Goal: Task Accomplishment & Management: Use online tool/utility

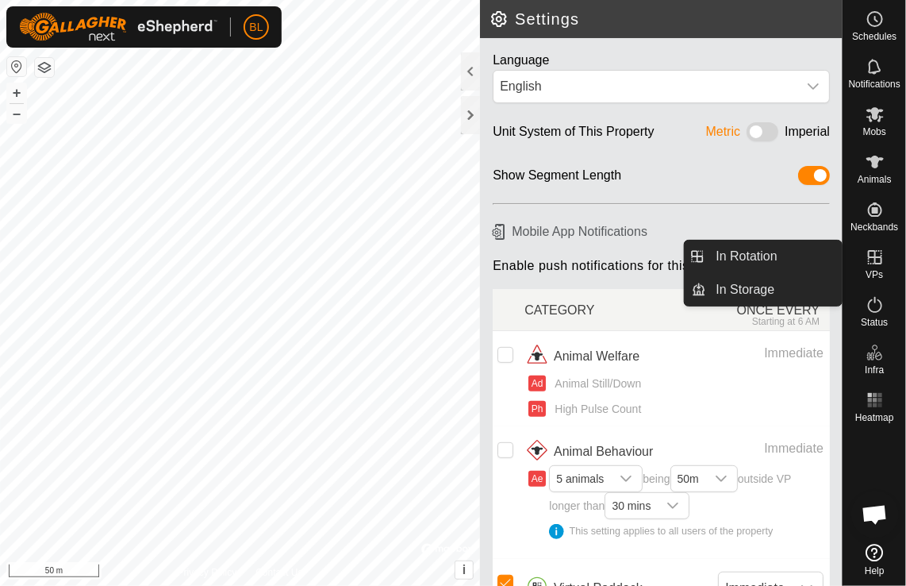
click at [882, 263] on icon at bounding box center [875, 257] width 19 height 19
click at [724, 249] on link "In Rotation" at bounding box center [775, 256] width 136 height 32
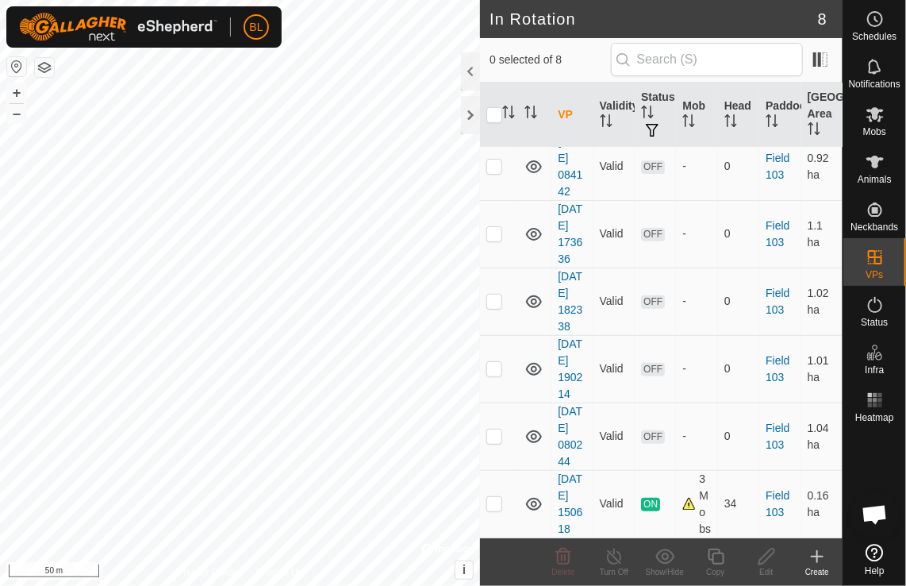
scroll to position [311, 0]
click at [490, 429] on p-checkbox at bounding box center [494, 435] width 16 height 13
checkbox input "true"
click at [495, 362] on p-checkbox at bounding box center [494, 368] width 16 height 13
checkbox input "true"
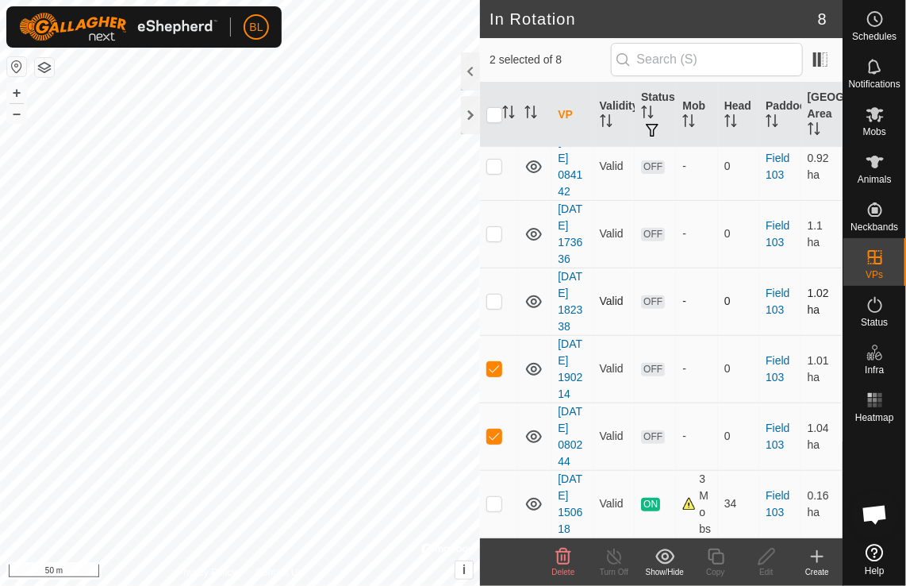
click at [497, 294] on p-checkbox at bounding box center [494, 300] width 16 height 13
checkbox input "true"
click at [491, 227] on p-checkbox at bounding box center [494, 233] width 16 height 13
checkbox input "true"
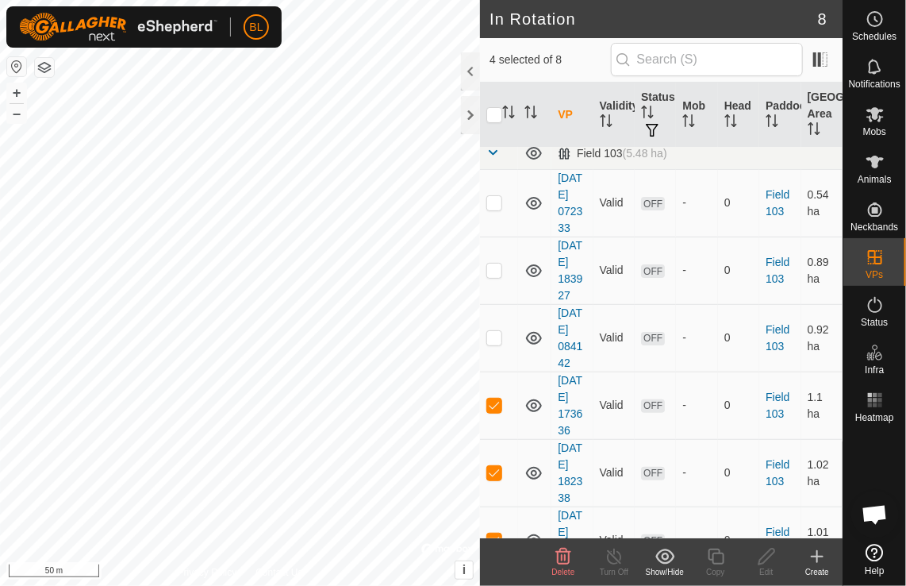
scroll to position [0, 0]
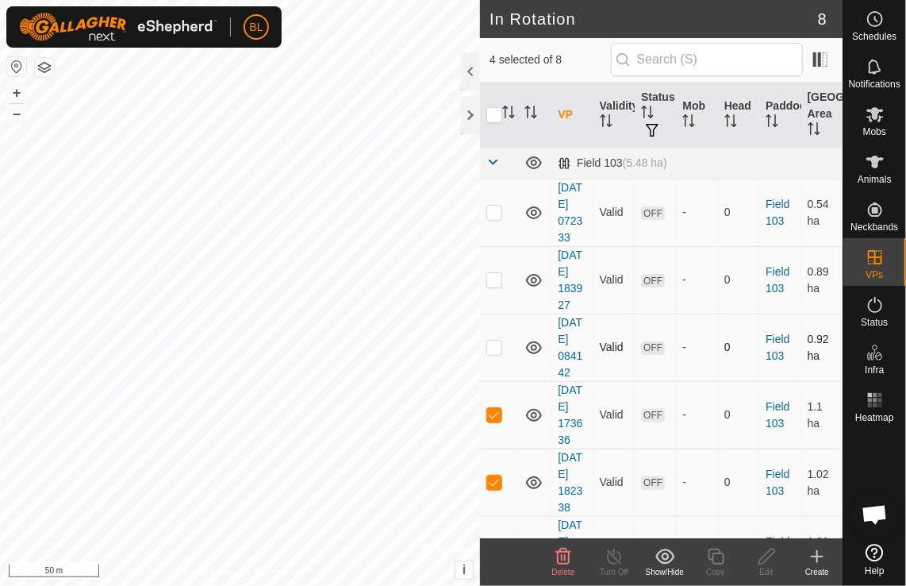
click at [495, 353] on p-checkbox at bounding box center [494, 346] width 16 height 13
checkbox input "true"
click at [499, 286] on p-checkbox at bounding box center [494, 279] width 16 height 13
checkbox input "true"
click at [492, 217] on p-checkbox at bounding box center [494, 212] width 16 height 13
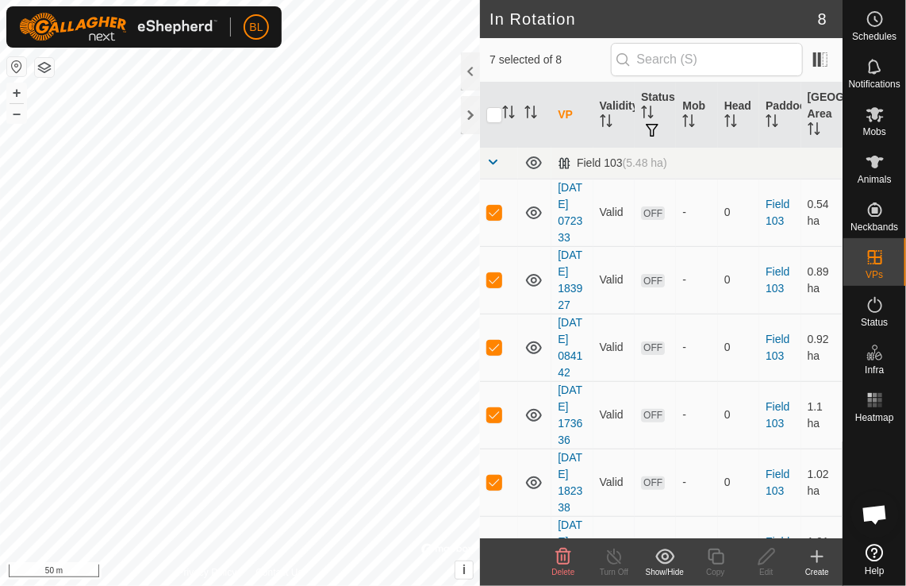
click at [564, 557] on icon at bounding box center [563, 556] width 19 height 19
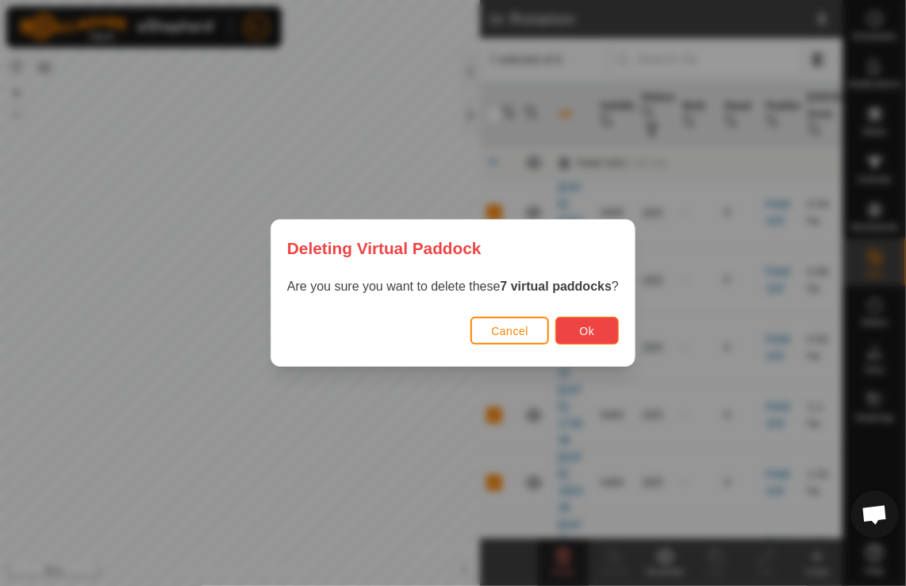
click at [592, 326] on button "Ok" at bounding box center [586, 331] width 63 height 28
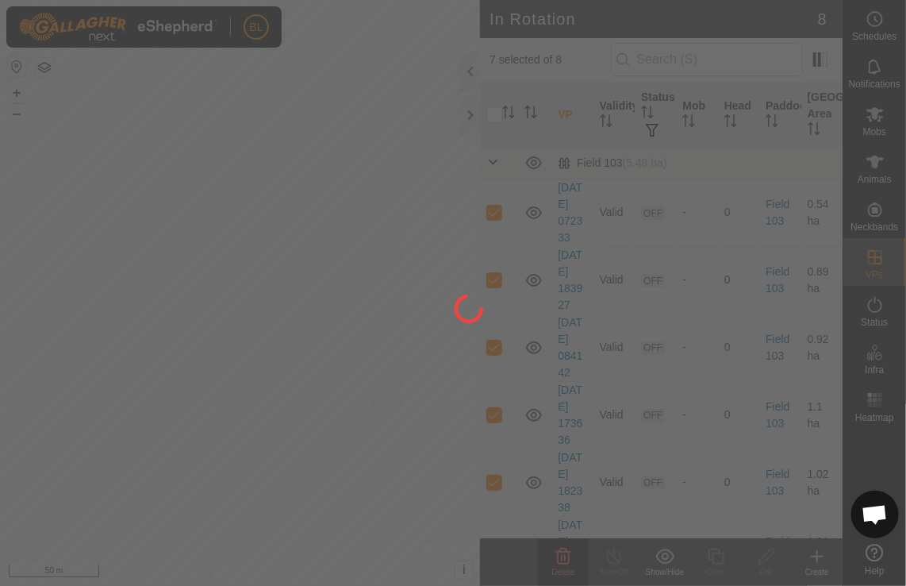
checkbox input "false"
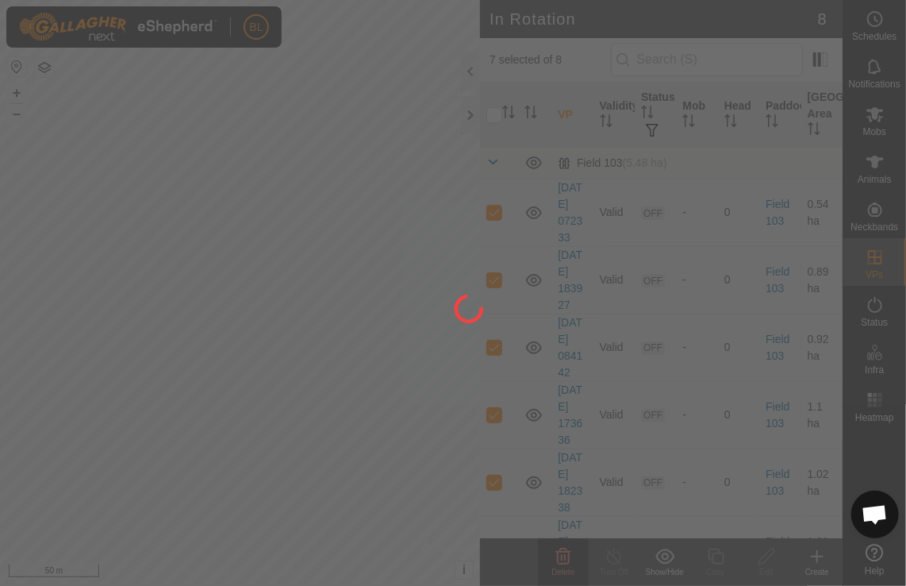
checkbox input "false"
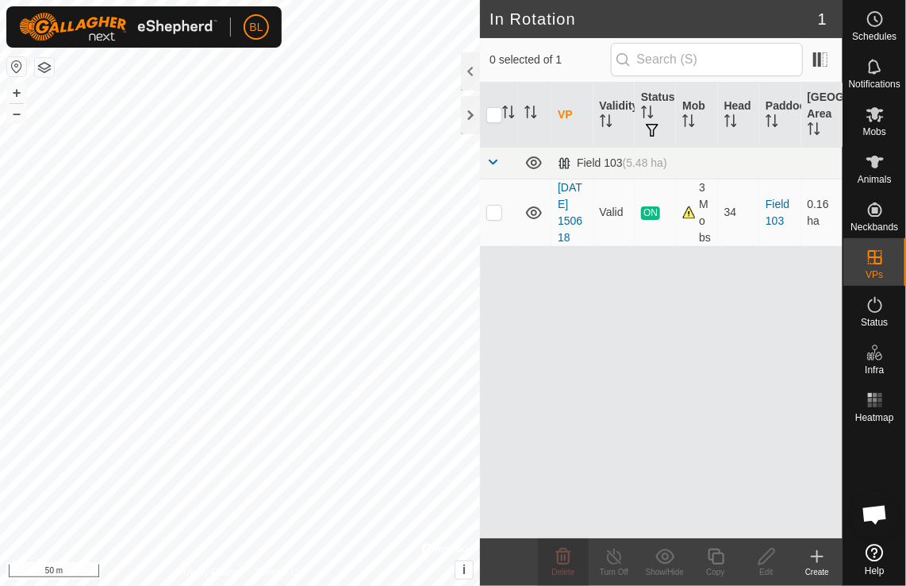
click at [817, 563] on icon at bounding box center [817, 556] width 19 height 19
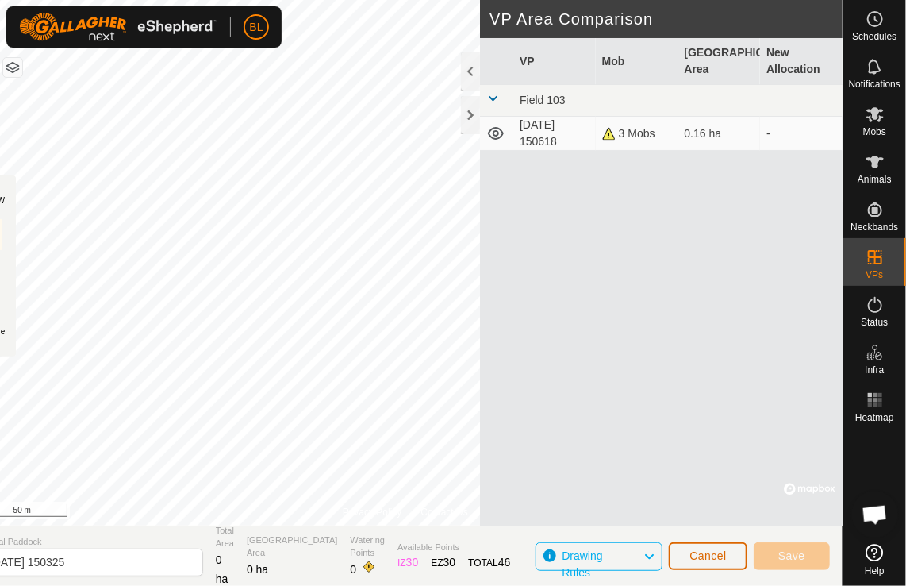
click at [705, 556] on span "Cancel" at bounding box center [708, 555] width 37 height 13
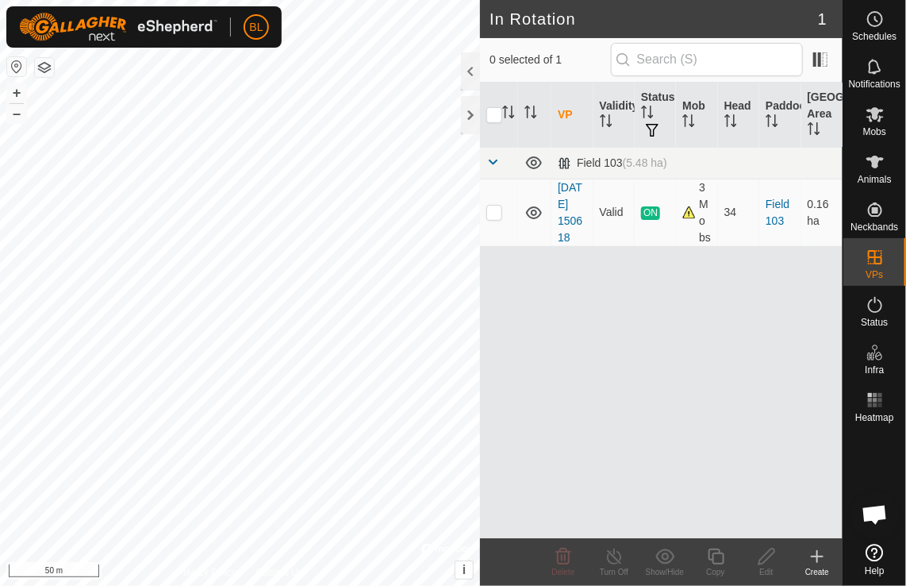
click at [822, 558] on icon at bounding box center [817, 556] width 19 height 19
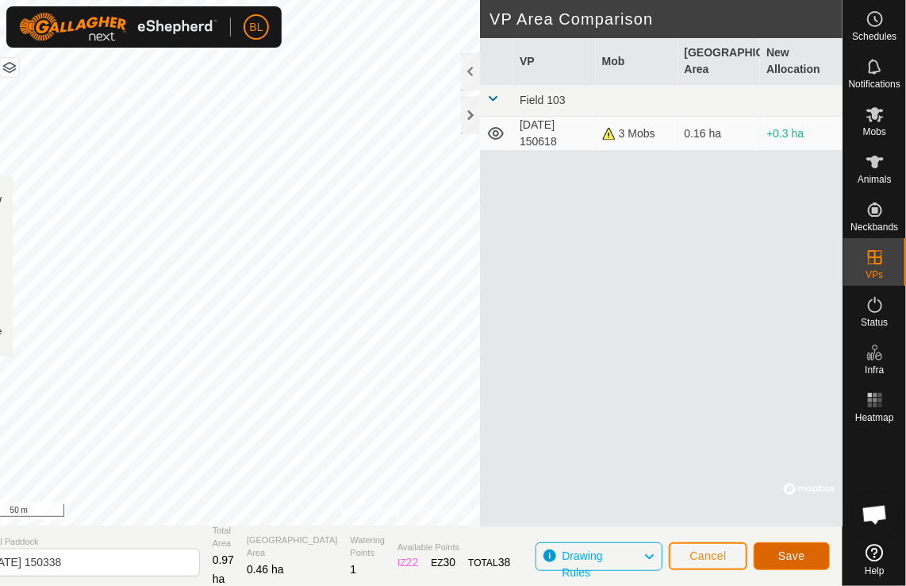
click at [800, 557] on span "Save" at bounding box center [791, 555] width 27 height 13
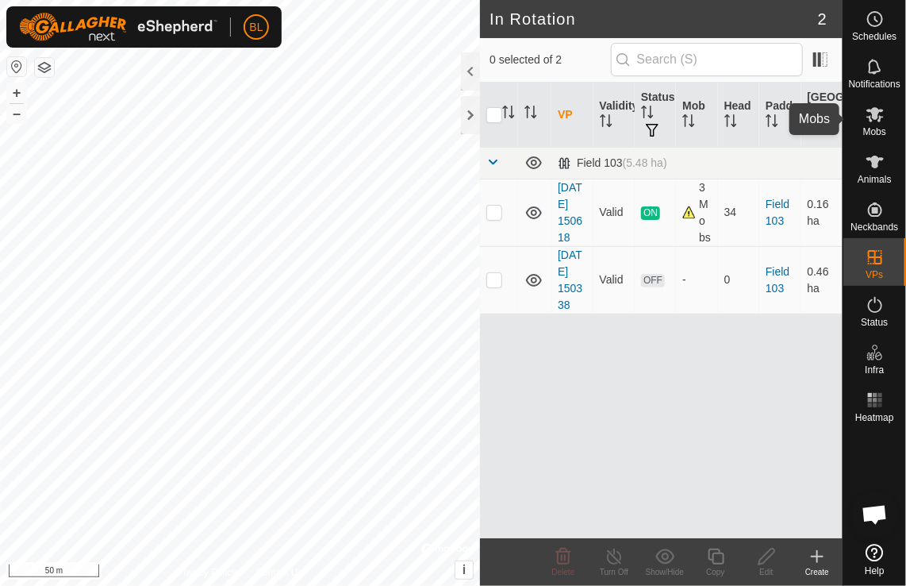
click at [878, 110] on icon at bounding box center [875, 114] width 17 height 15
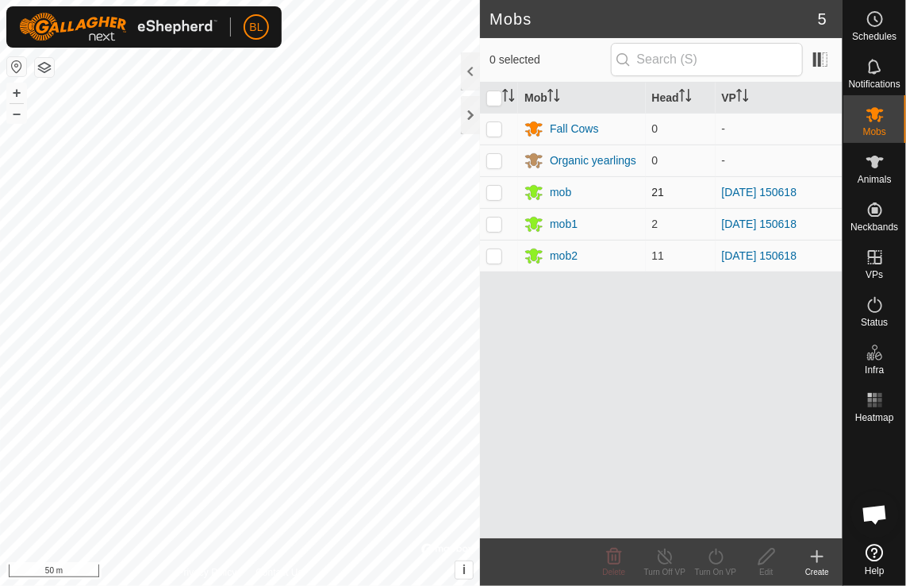
click at [501, 186] on p-checkbox at bounding box center [494, 192] width 16 height 13
checkbox input "true"
click at [499, 221] on p-checkbox at bounding box center [494, 223] width 16 height 13
checkbox input "true"
click at [498, 252] on p-checkbox at bounding box center [494, 255] width 16 height 13
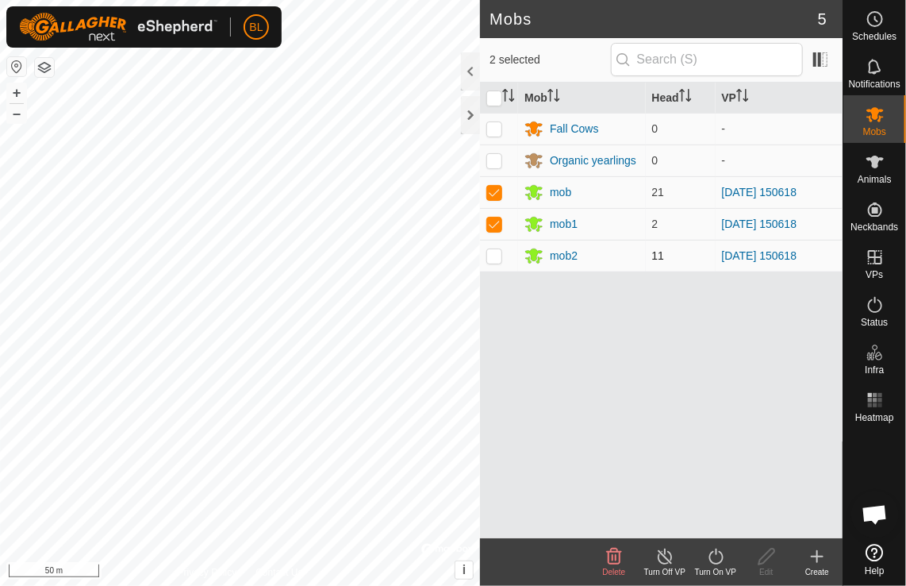
checkbox input "true"
click at [712, 557] on icon at bounding box center [716, 556] width 20 height 19
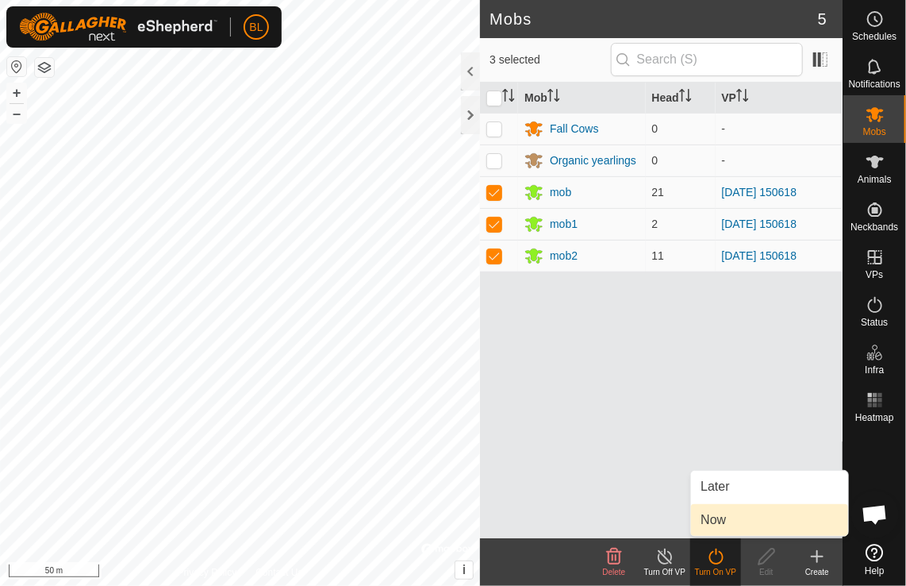
click at [714, 516] on link "Now" at bounding box center [769, 520] width 157 height 32
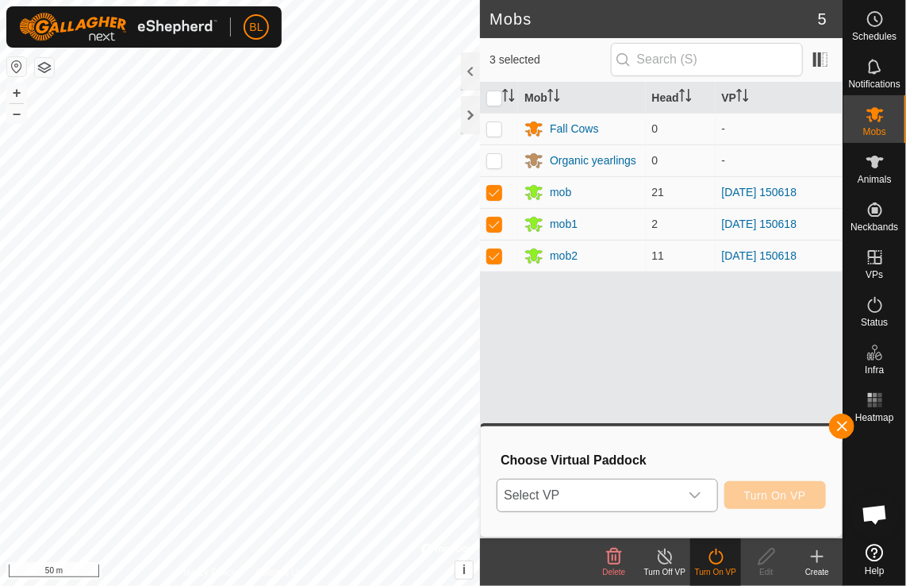
click at [698, 494] on icon "dropdown trigger" at bounding box center [695, 495] width 13 height 13
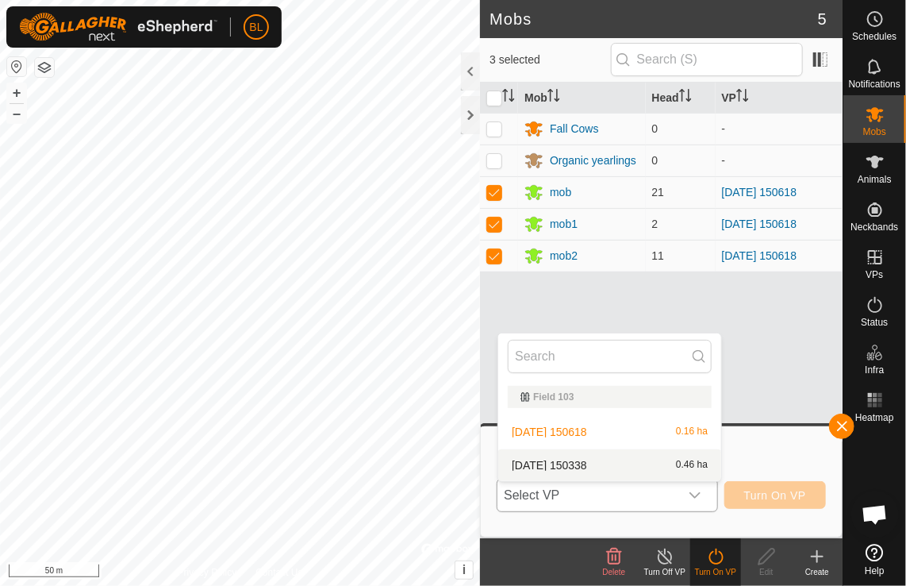
click at [705, 455] on li "[DATE] 150338 0.46 ha" at bounding box center [609, 465] width 223 height 32
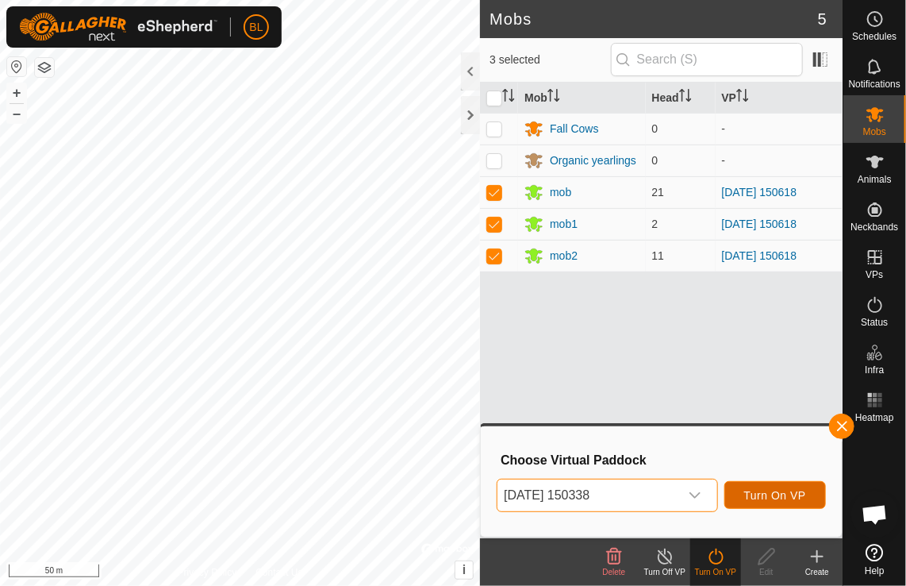
click at [773, 502] on button "Turn On VP" at bounding box center [775, 495] width 102 height 28
